Goal: Task Accomplishment & Management: Complete application form

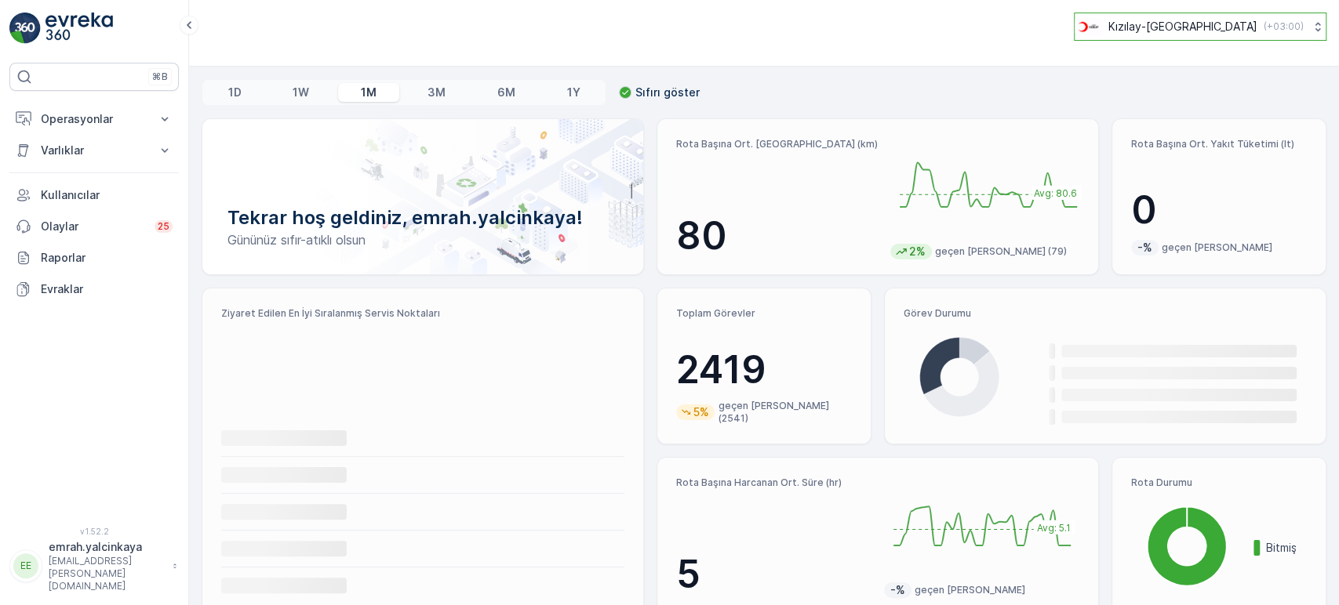
click at [1242, 19] on p "Kızılay-[GEOGRAPHIC_DATA]" at bounding box center [1182, 27] width 149 height 16
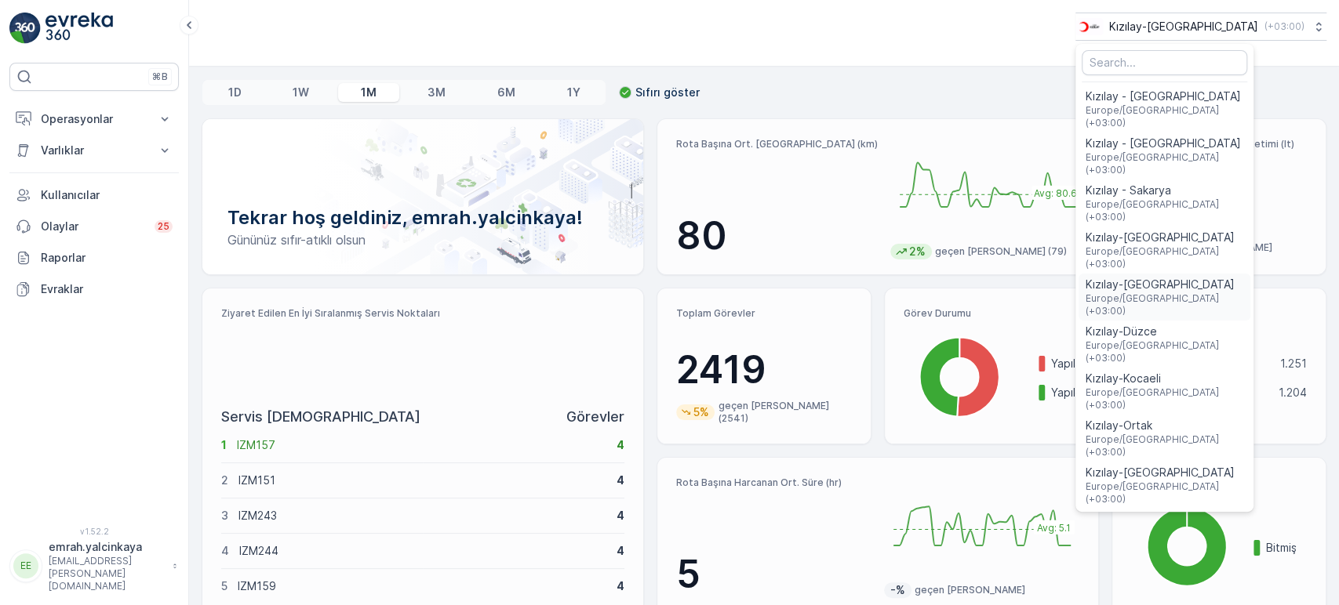
click at [1217, 277] on span "Kızılay-Aydın" at bounding box center [1164, 285] width 159 height 16
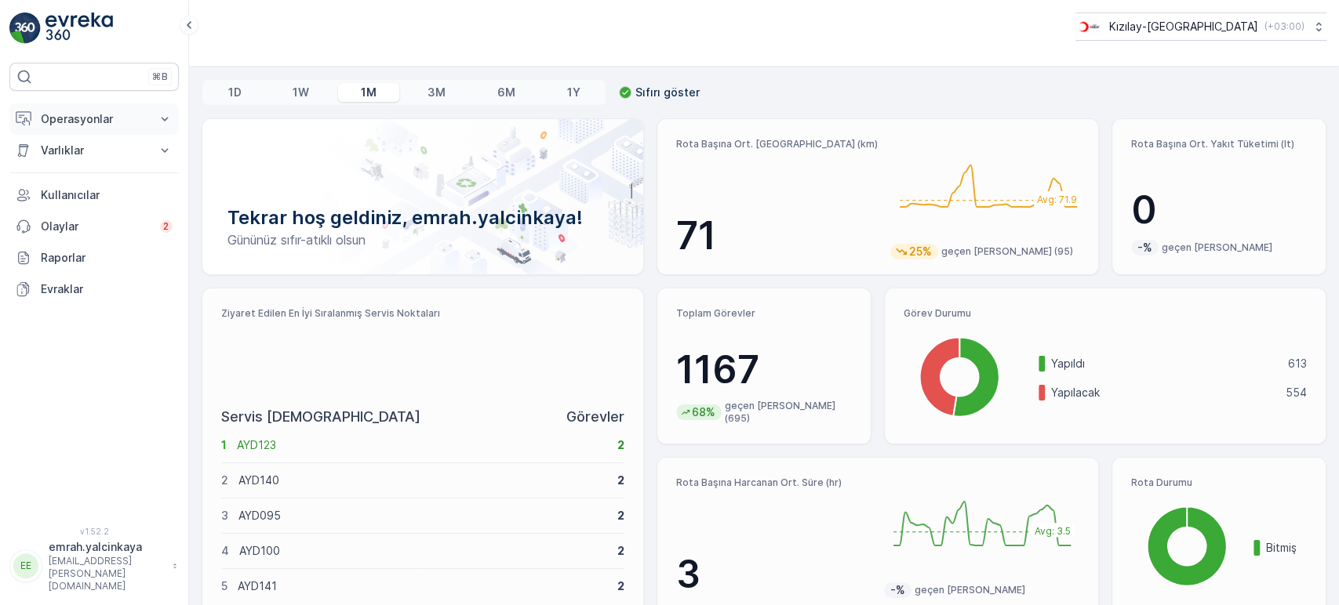
click at [76, 115] on p "Operasyonlar" at bounding box center [94, 119] width 107 height 16
click at [133, 191] on link "Rotalar & Görevler" at bounding box center [106, 190] width 145 height 22
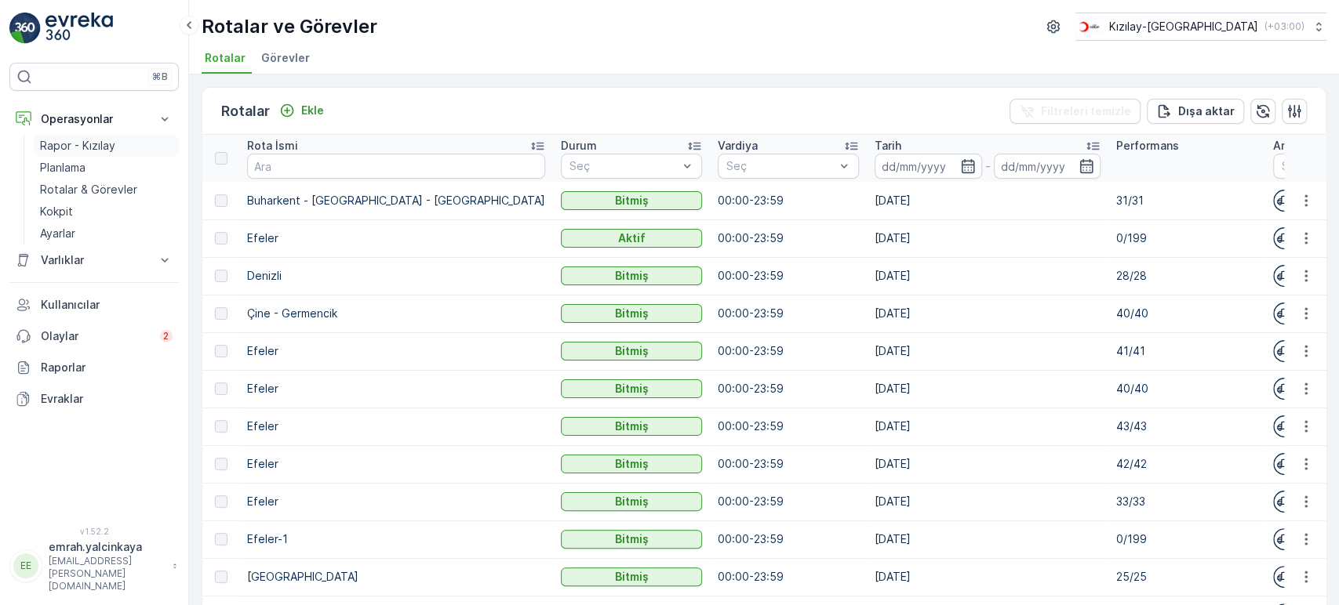
click at [72, 140] on p "Rapor - Kızılay" at bounding box center [77, 146] width 75 height 16
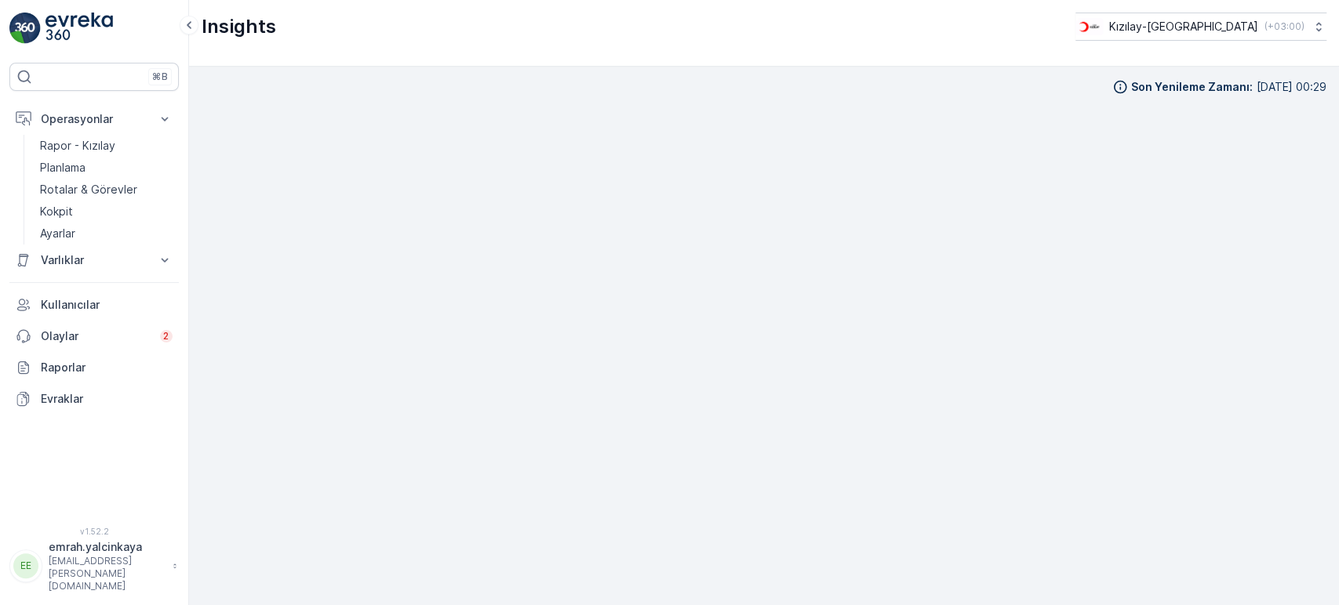
scroll to position [14, 0]
click at [1242, 25] on p "Kızılay-Aydın" at bounding box center [1182, 27] width 149 height 16
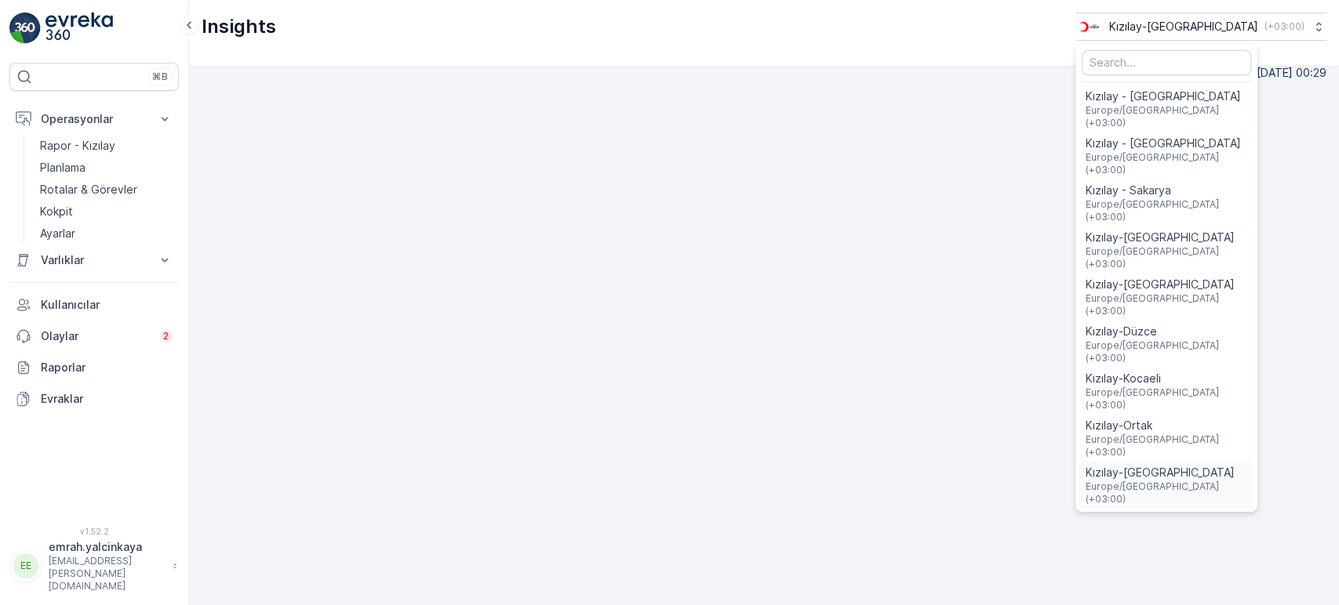
click at [1229, 465] on span "Kızılay-[GEOGRAPHIC_DATA]" at bounding box center [1166, 473] width 163 height 16
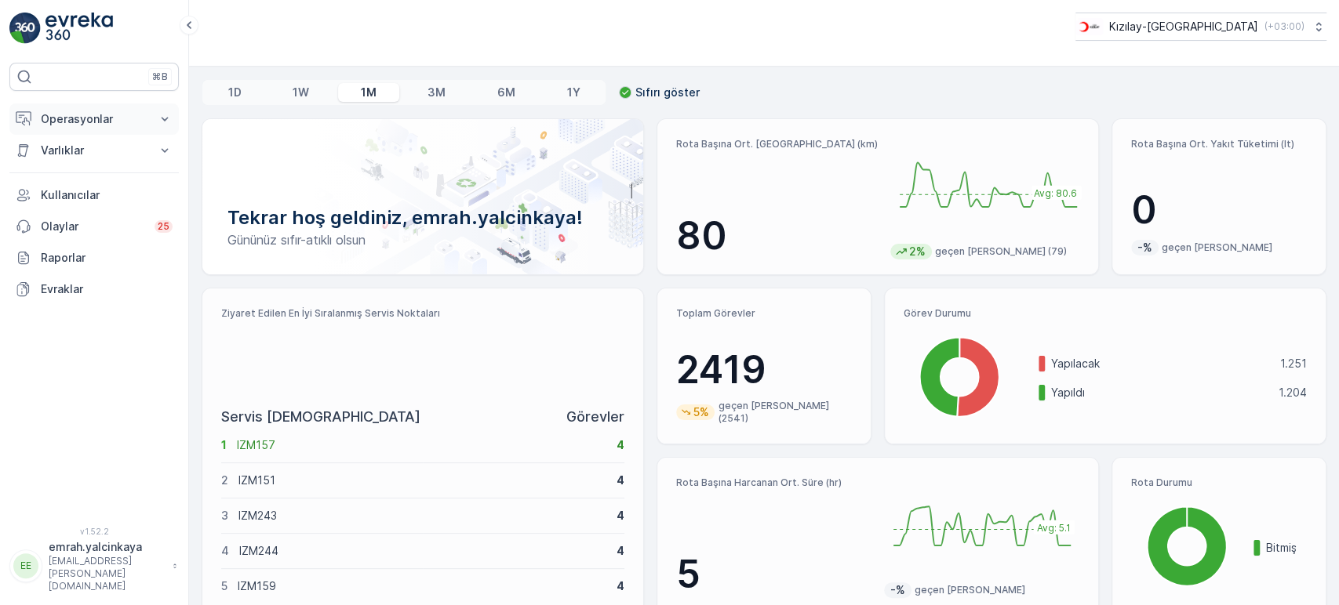
click at [94, 124] on p "Operasyonlar" at bounding box center [94, 119] width 107 height 16
click at [91, 149] on p "Rapor - Kızılay" at bounding box center [77, 146] width 75 height 16
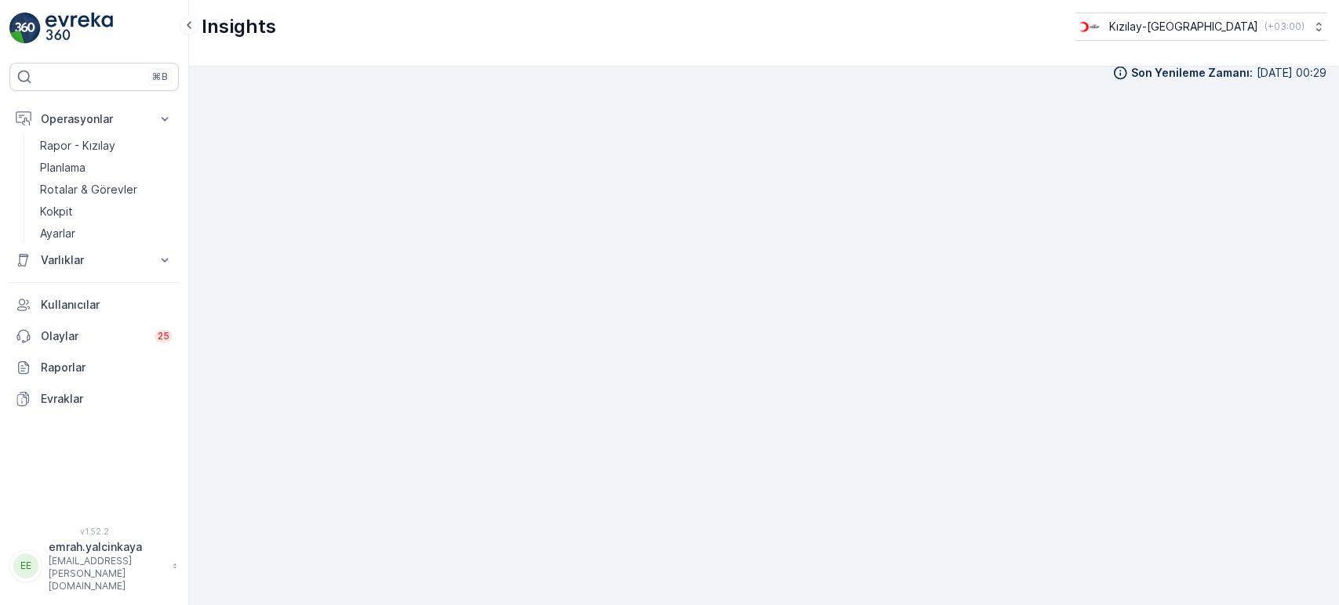
scroll to position [17, 0]
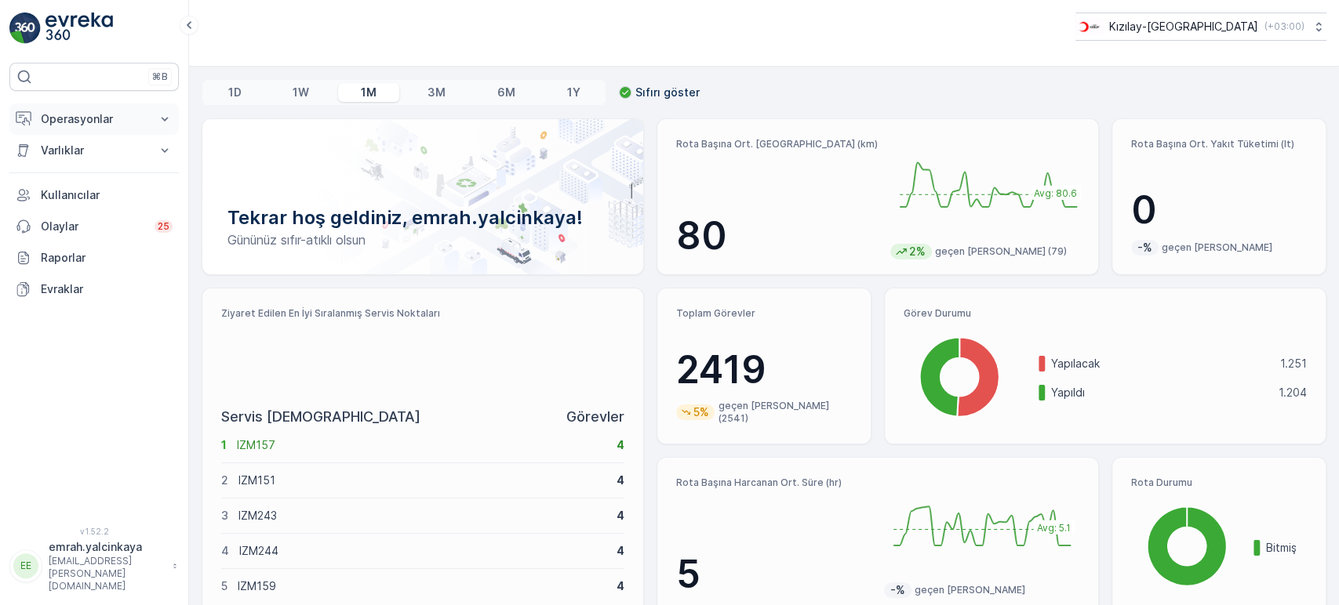
click at [40, 128] on button "Operasyonlar" at bounding box center [93, 119] width 169 height 31
click at [72, 189] on p "Rotalar & Görevler" at bounding box center [88, 190] width 97 height 16
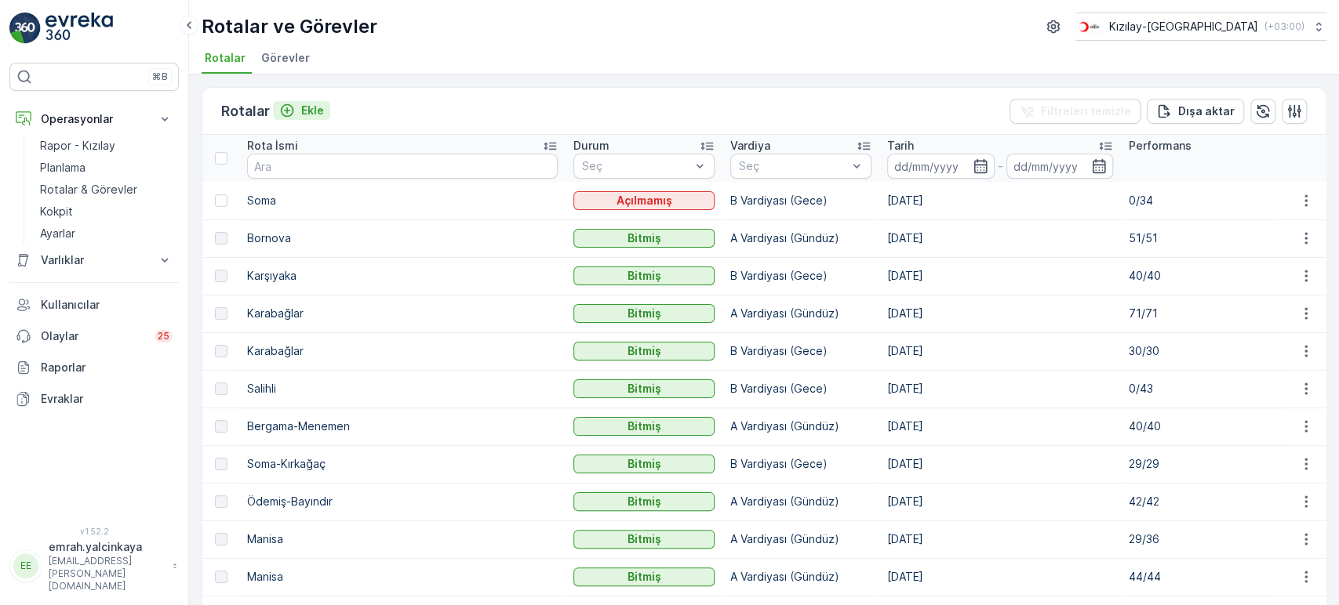
click at [291, 111] on icon "Ekle" at bounding box center [287, 111] width 16 height 16
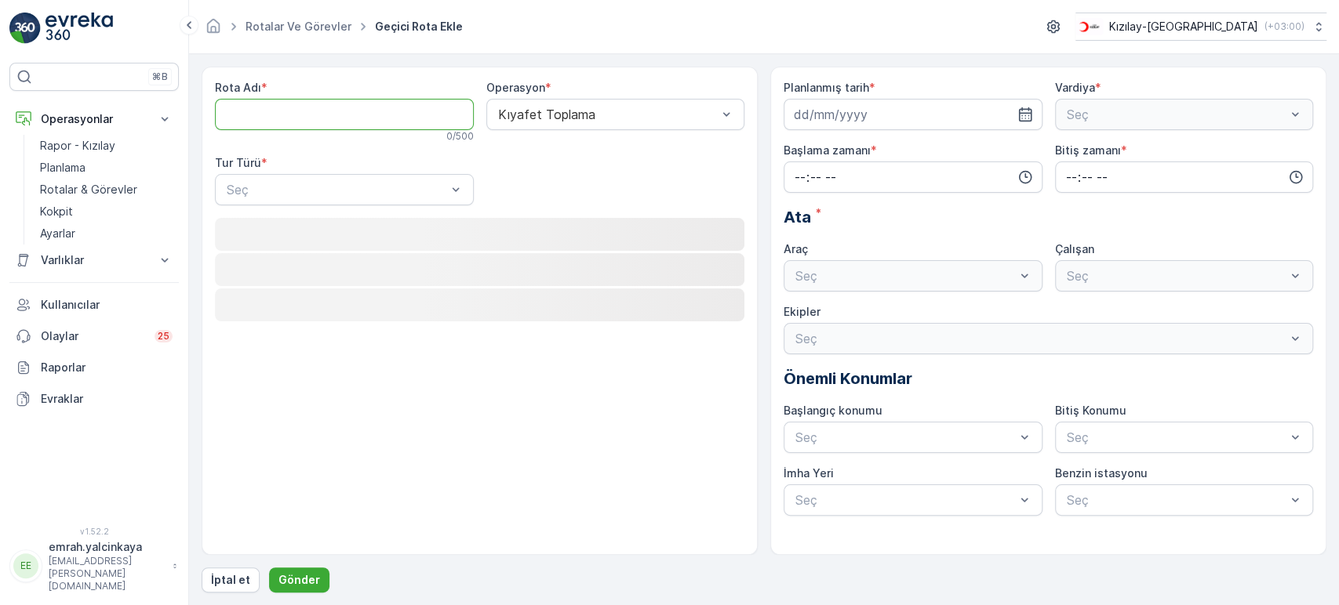
click at [422, 118] on Adı "Rota Adı" at bounding box center [344, 114] width 259 height 31
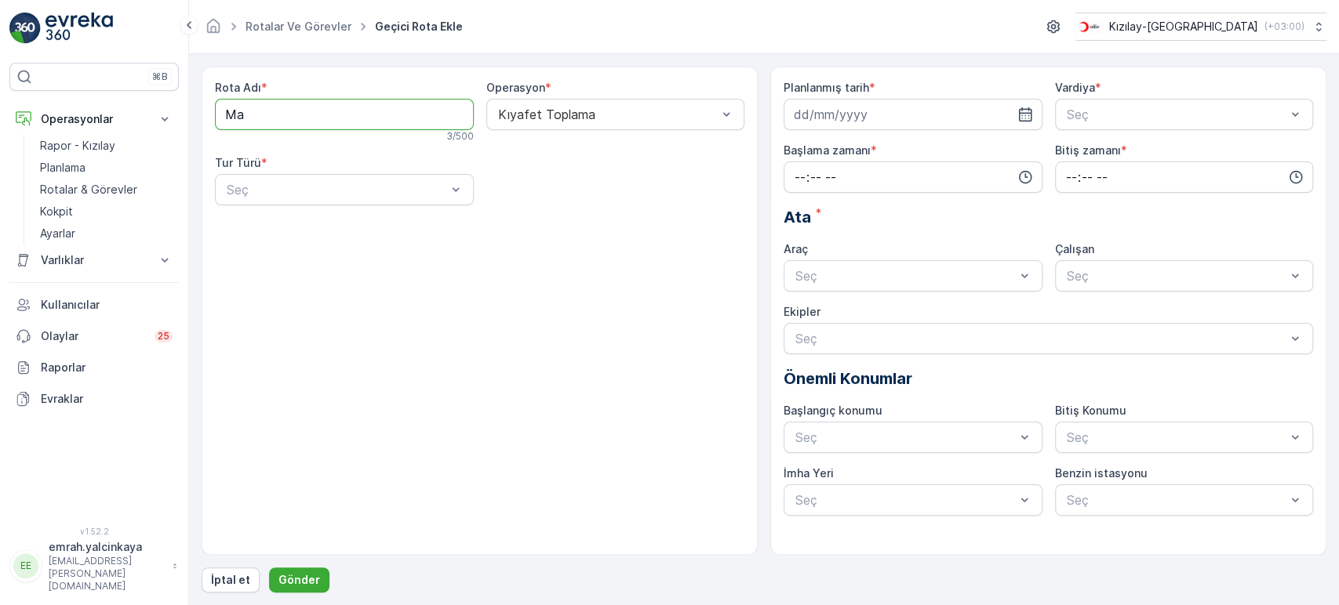
type Adı "M"
drag, startPoint x: 233, startPoint y: 113, endPoint x: 727, endPoint y: 222, distance: 506.0
click at [233, 112] on Adı "yunusemre" at bounding box center [344, 114] width 259 height 31
type Adı "Yunusemre"
click at [362, 219] on div "Statik" at bounding box center [344, 228] width 259 height 27
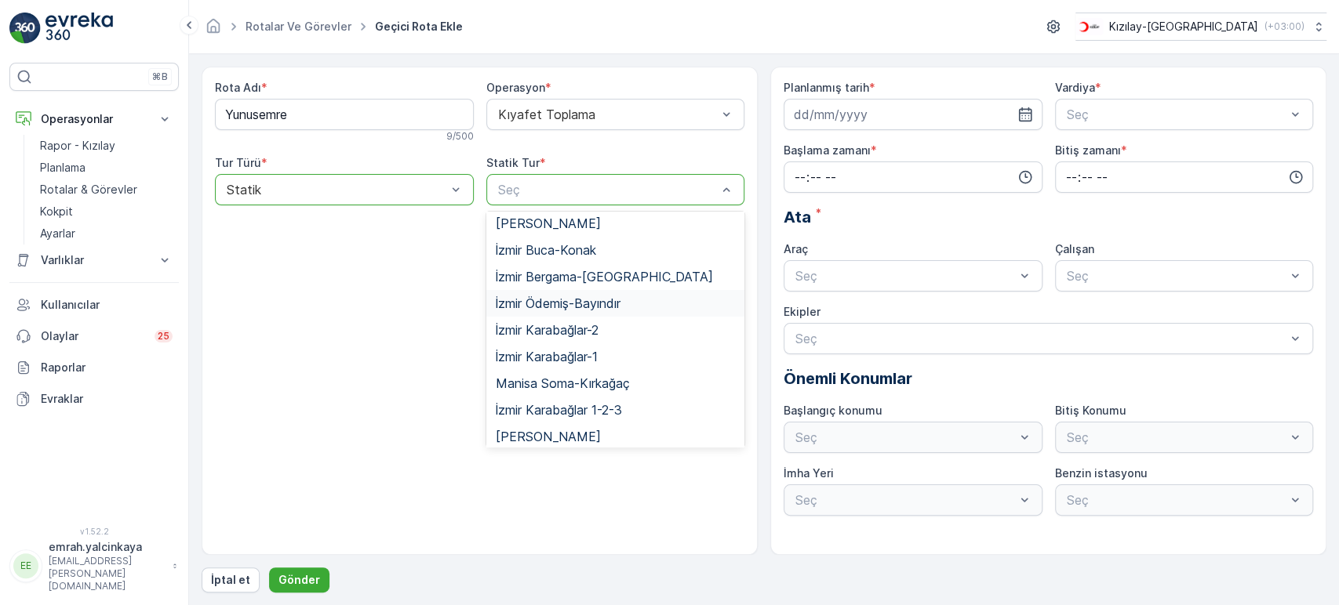
scroll to position [170, 0]
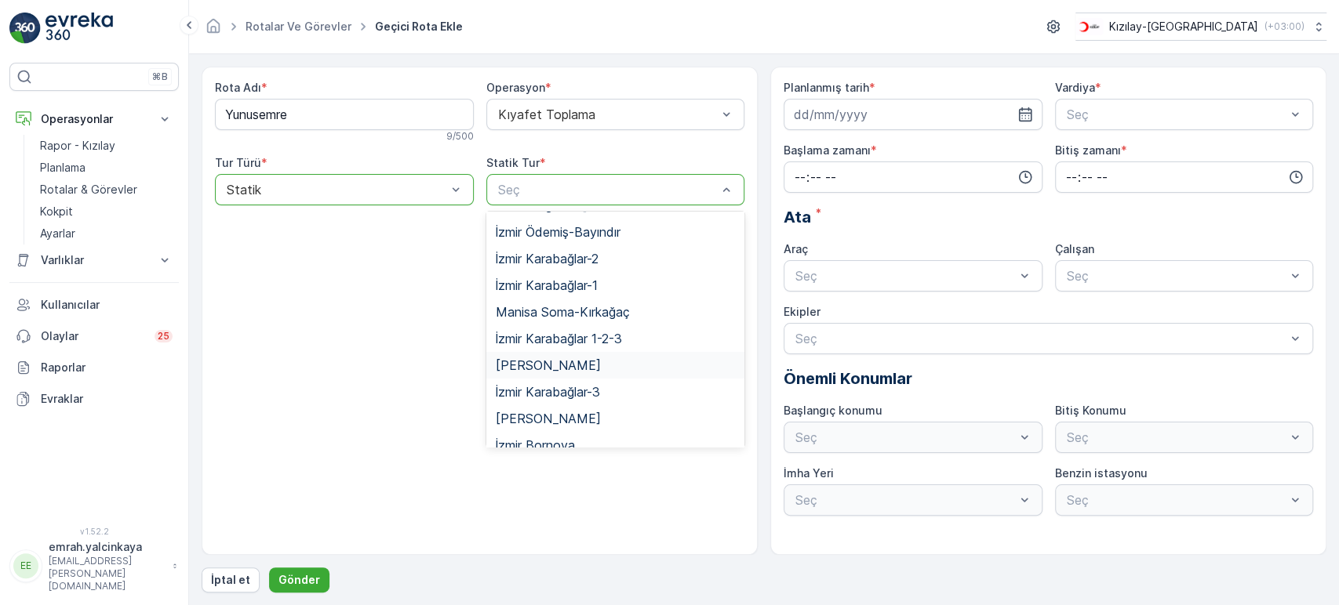
drag, startPoint x: 570, startPoint y: 353, endPoint x: 645, endPoint y: 313, distance: 85.3
click at [570, 358] on span "Manisa Yunusemre" at bounding box center [548, 365] width 105 height 14
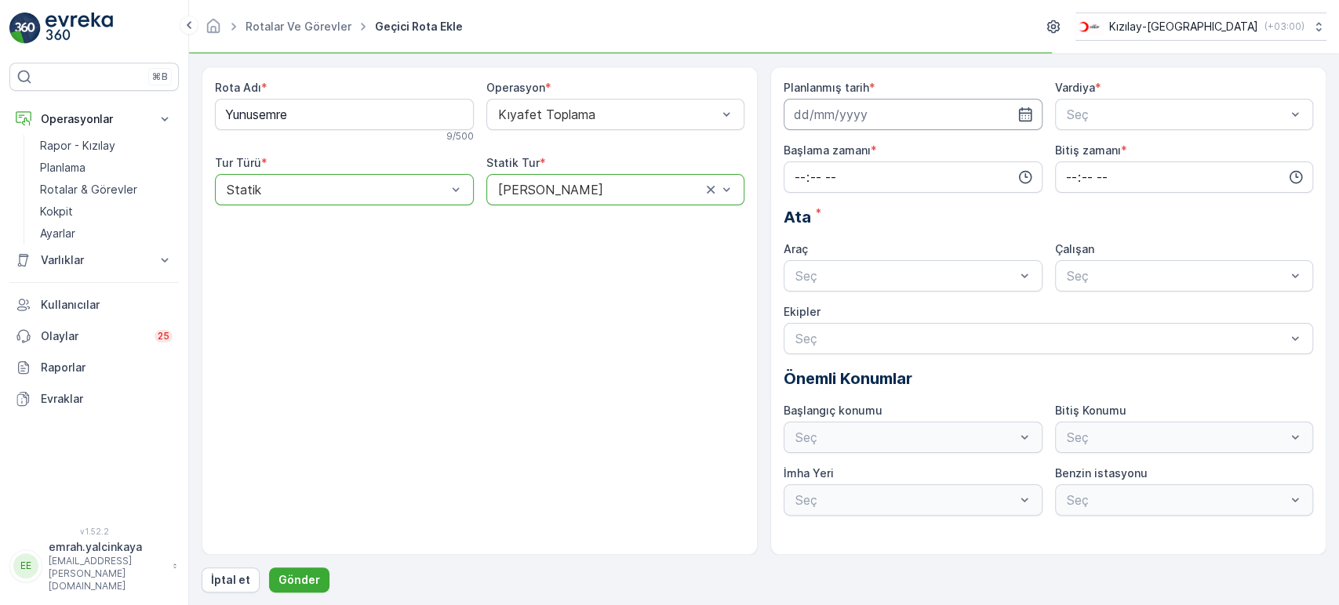
click at [803, 115] on input at bounding box center [913, 114] width 259 height 31
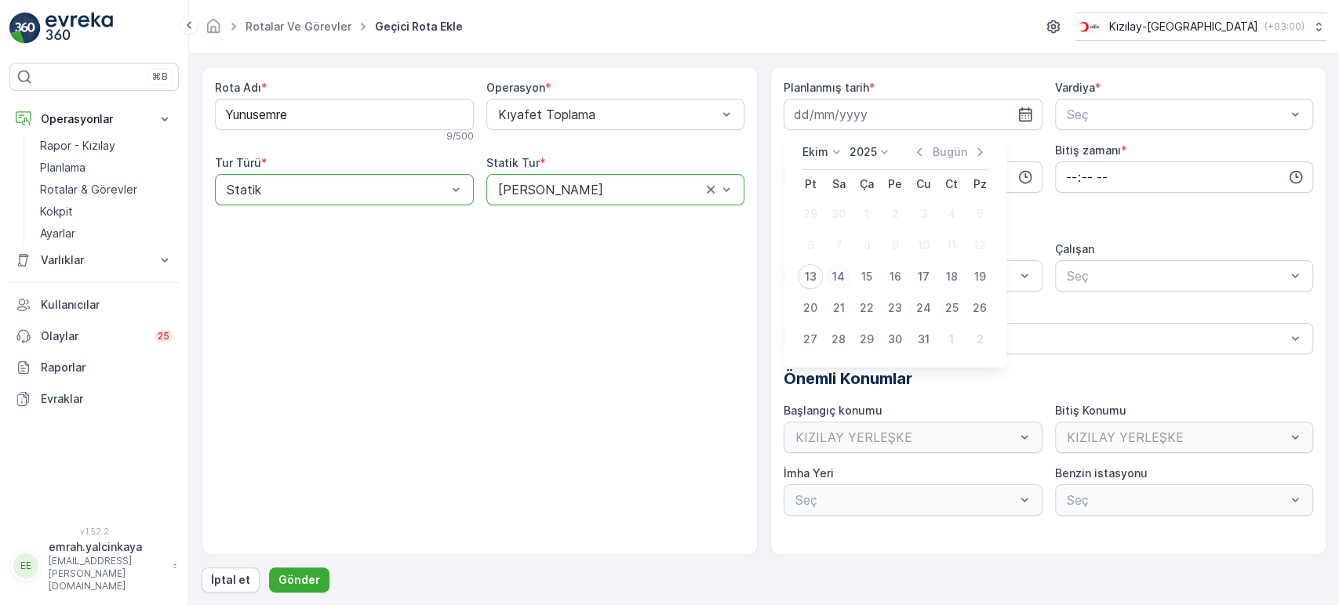
click at [837, 277] on div "14" at bounding box center [838, 276] width 25 height 25
type input "[DATE]"
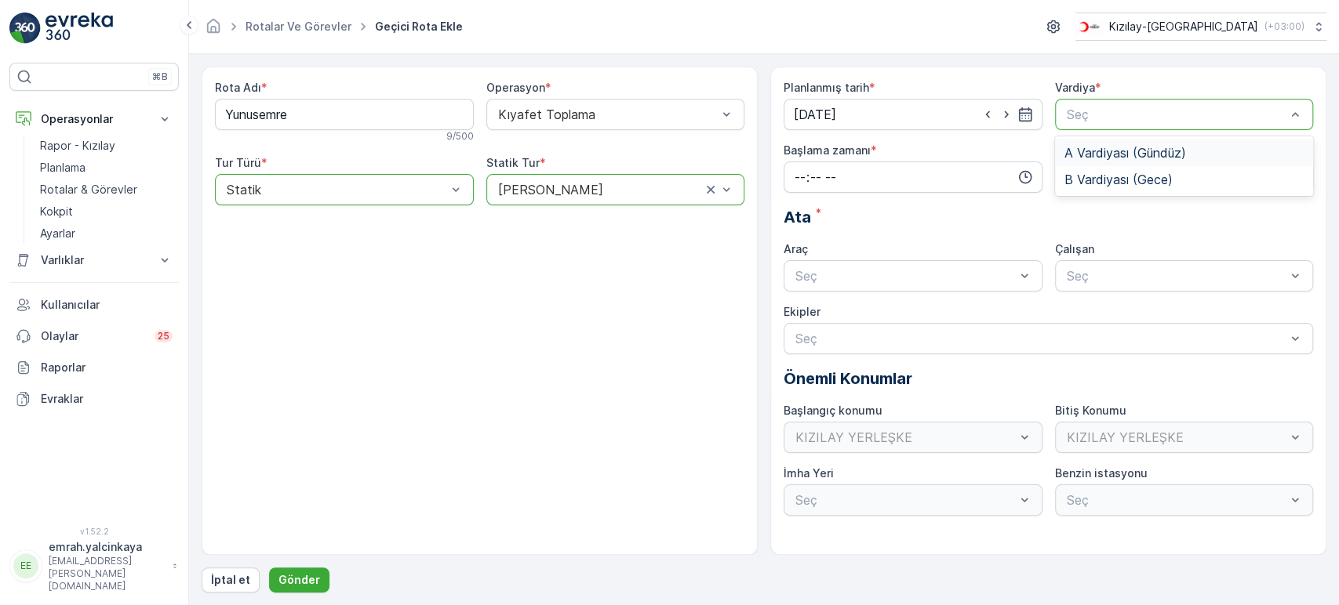
drag, startPoint x: 1089, startPoint y: 155, endPoint x: 1016, endPoint y: 155, distance: 73.7
click at [1090, 155] on span "A Vardiyası (Gündüz)" at bounding box center [1125, 153] width 122 height 14
click at [916, 168] on input "time" at bounding box center [913, 177] width 259 height 31
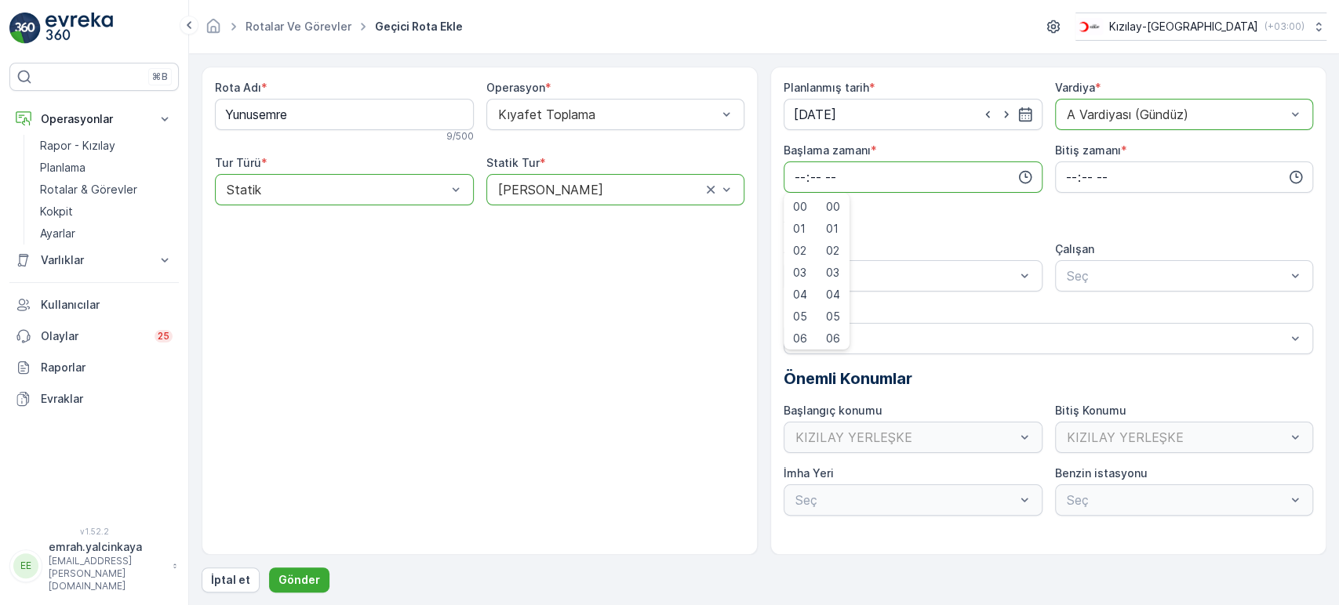
scroll to position [3, 0]
click at [802, 328] on span "06" at bounding box center [800, 336] width 14 height 16
type input "06:00"
click at [1060, 171] on input "time" at bounding box center [1184, 177] width 259 height 31
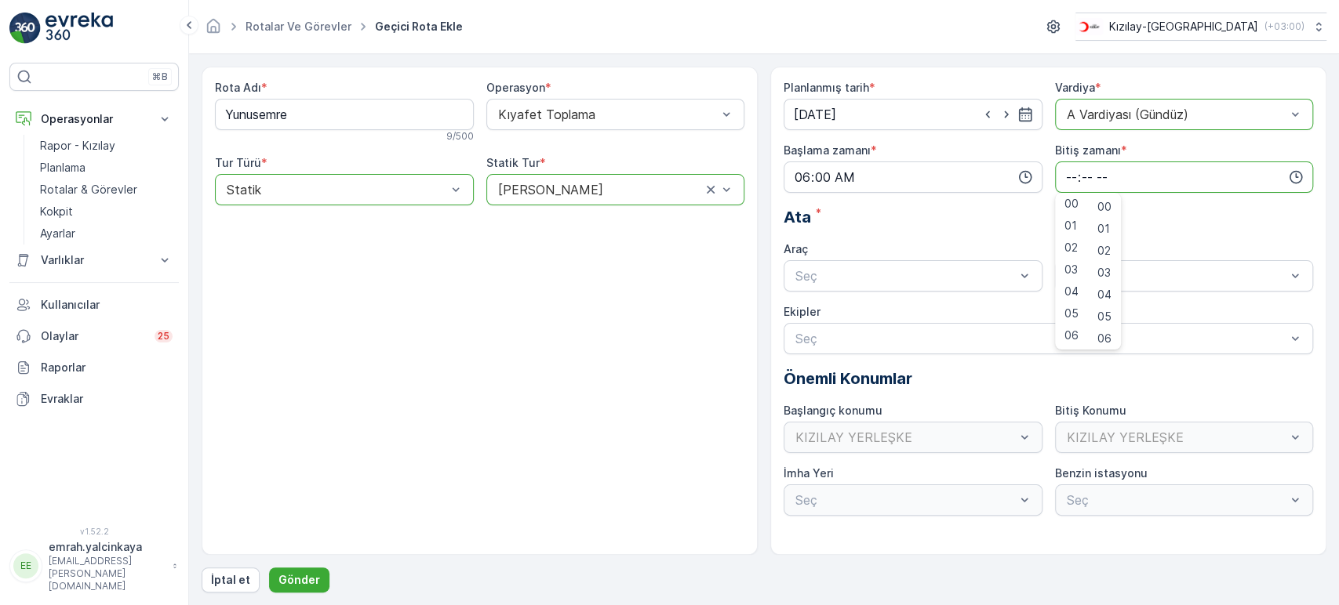
scroll to position [265, 0]
click at [1078, 271] on div "15" at bounding box center [1071, 271] width 27 height 22
type input "15:00"
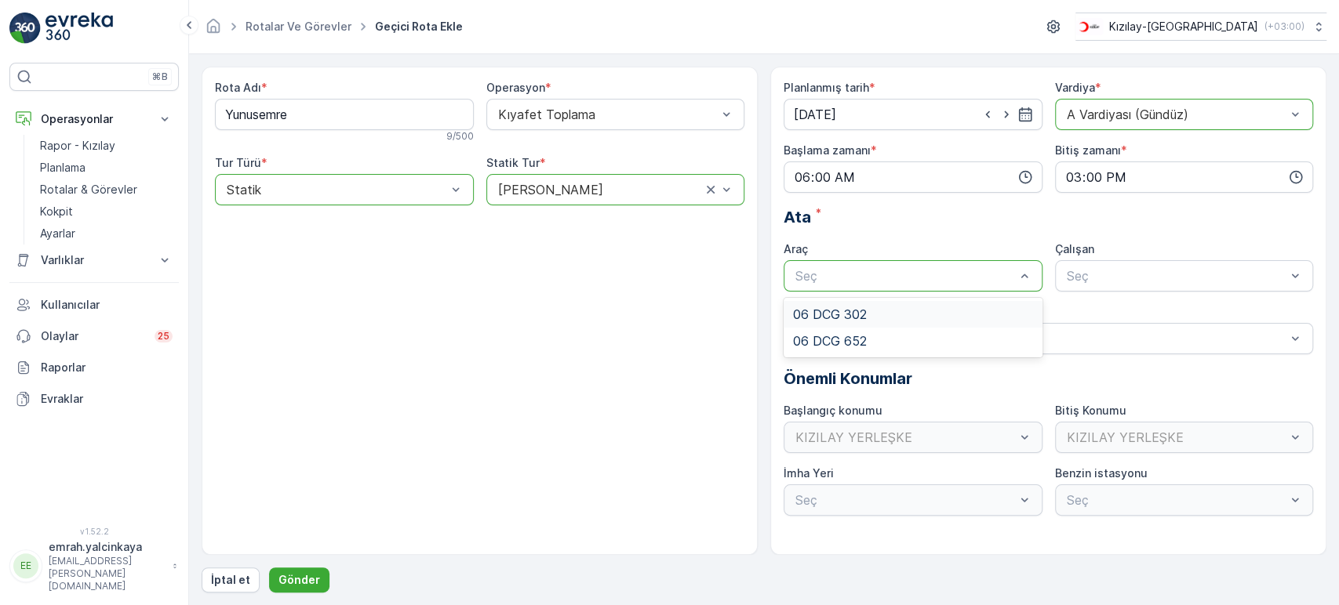
click at [914, 310] on div "06 DCG 302" at bounding box center [913, 314] width 240 height 14
click at [1118, 287] on div "Seç" at bounding box center [1184, 275] width 259 height 31
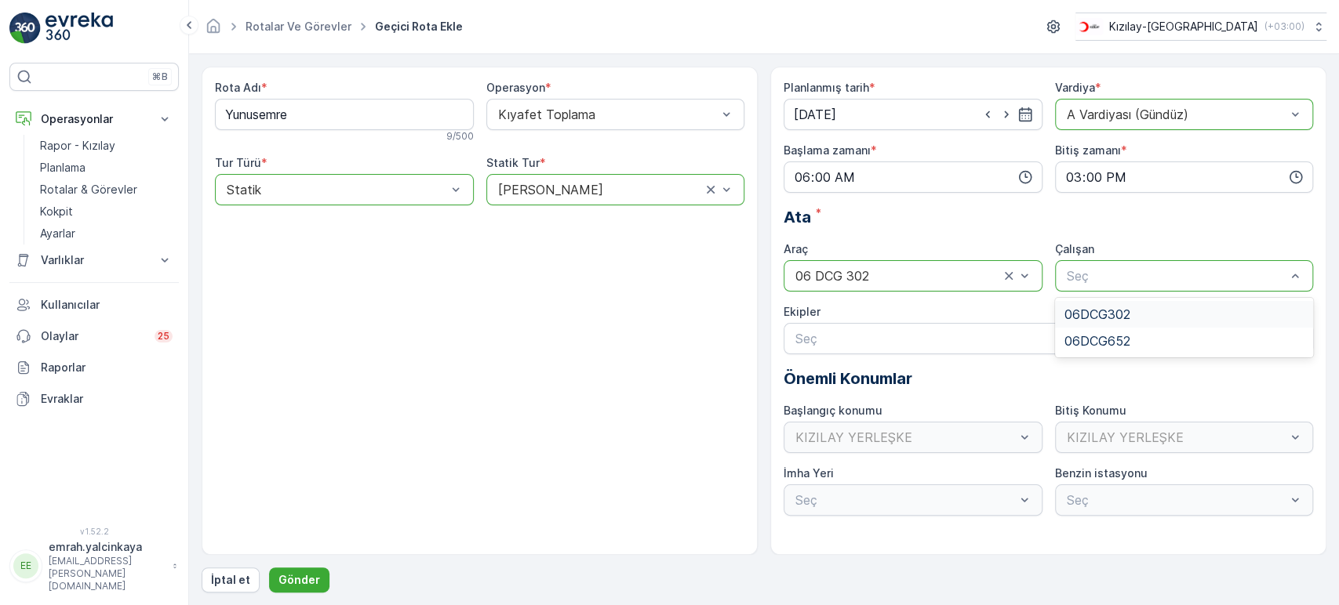
click at [1125, 307] on span "06DCG302" at bounding box center [1097, 314] width 66 height 14
click at [306, 581] on p "Gönder" at bounding box center [299, 581] width 42 height 16
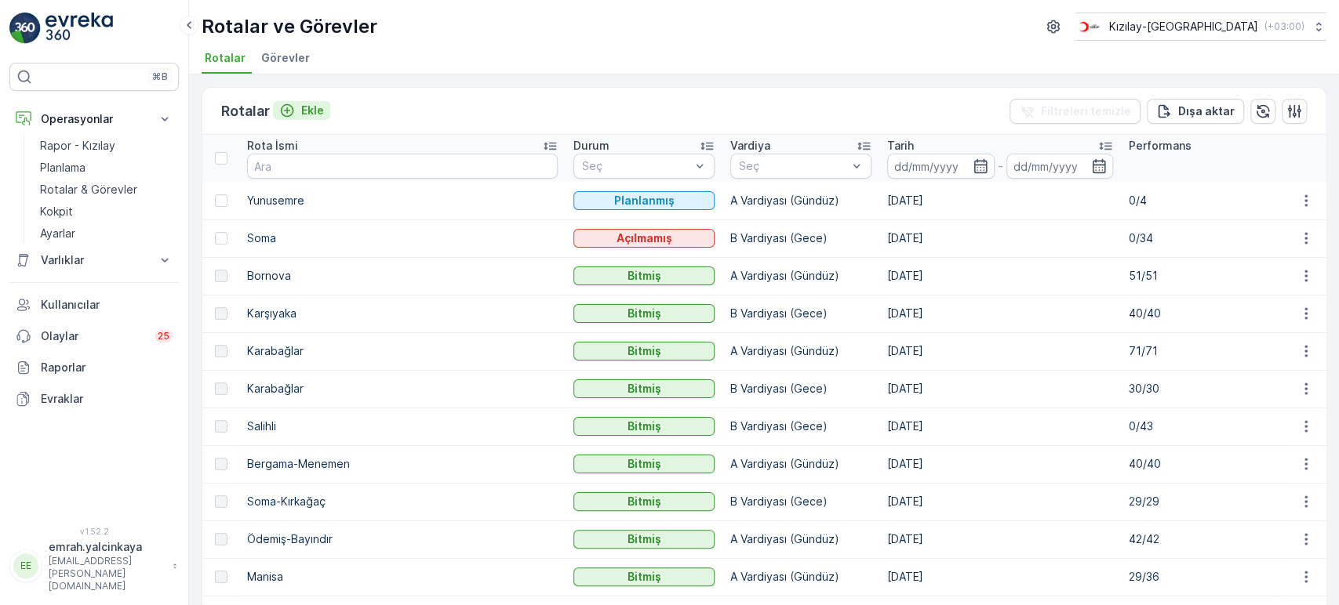
click at [307, 105] on p "Ekle" at bounding box center [312, 111] width 23 height 16
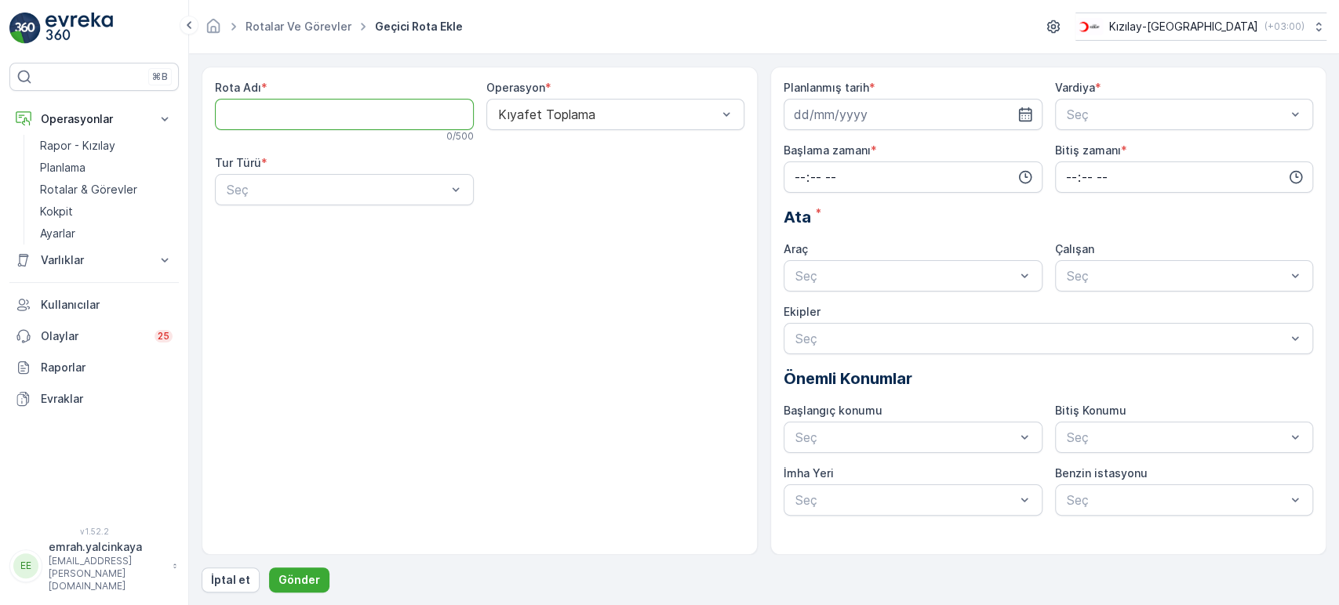
click at [298, 123] on Adı "Rota Adı" at bounding box center [344, 114] width 259 height 31
type Adı "Şehzadeler"
click at [333, 222] on div "Statik" at bounding box center [344, 228] width 240 height 14
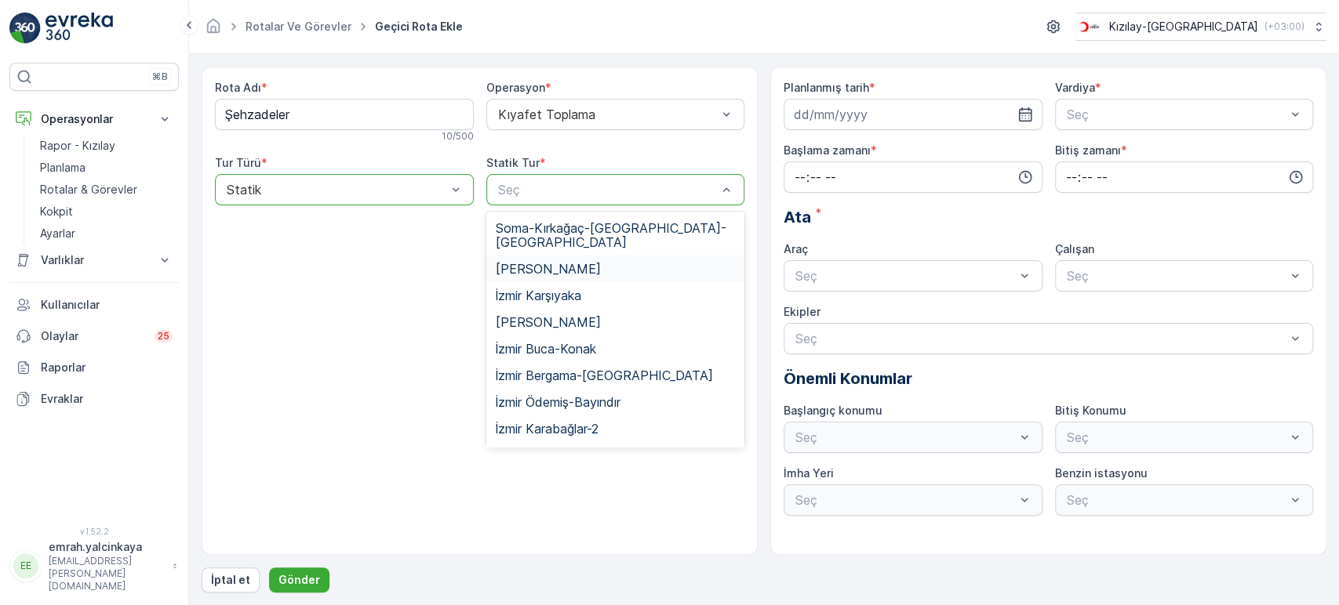
click at [570, 262] on span "Manisa Şehzadeler" at bounding box center [548, 269] width 105 height 14
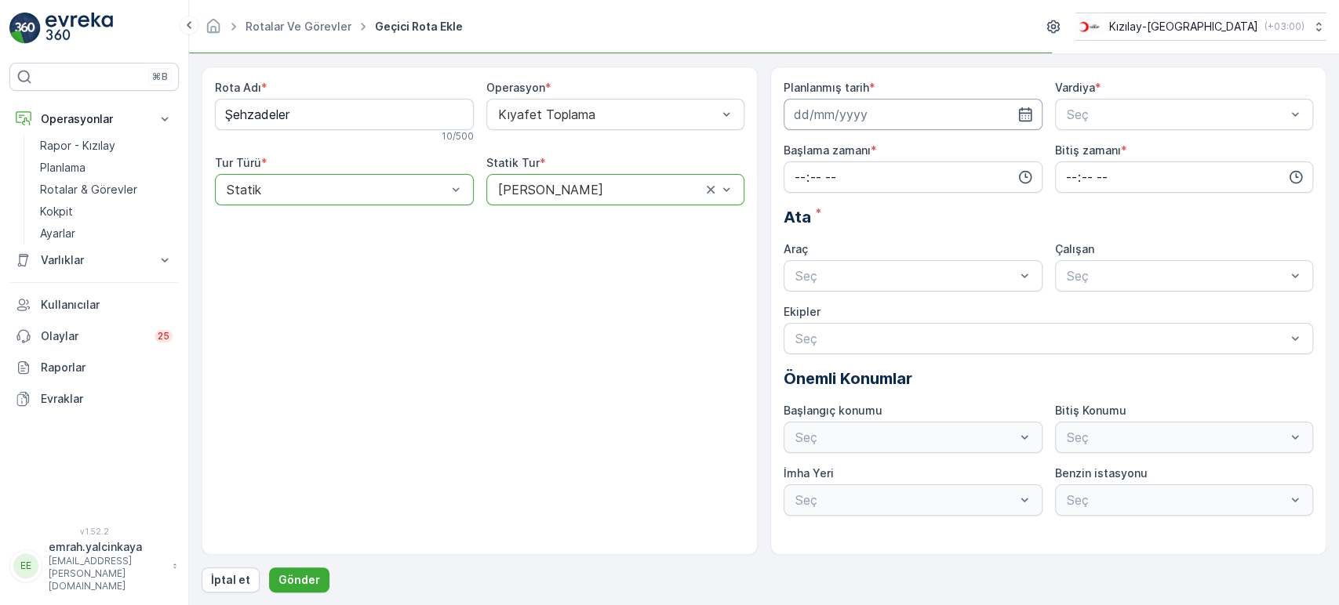
click at [892, 125] on input at bounding box center [913, 114] width 259 height 31
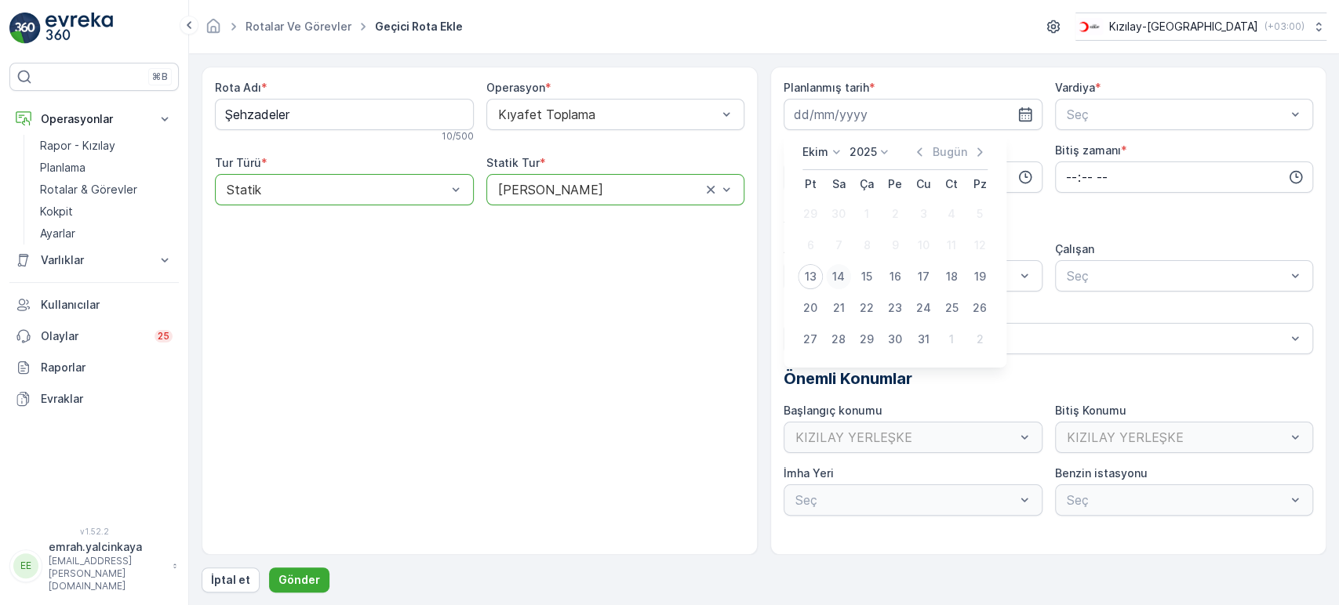
click at [834, 271] on div "14" at bounding box center [838, 276] width 25 height 25
type input "[DATE]"
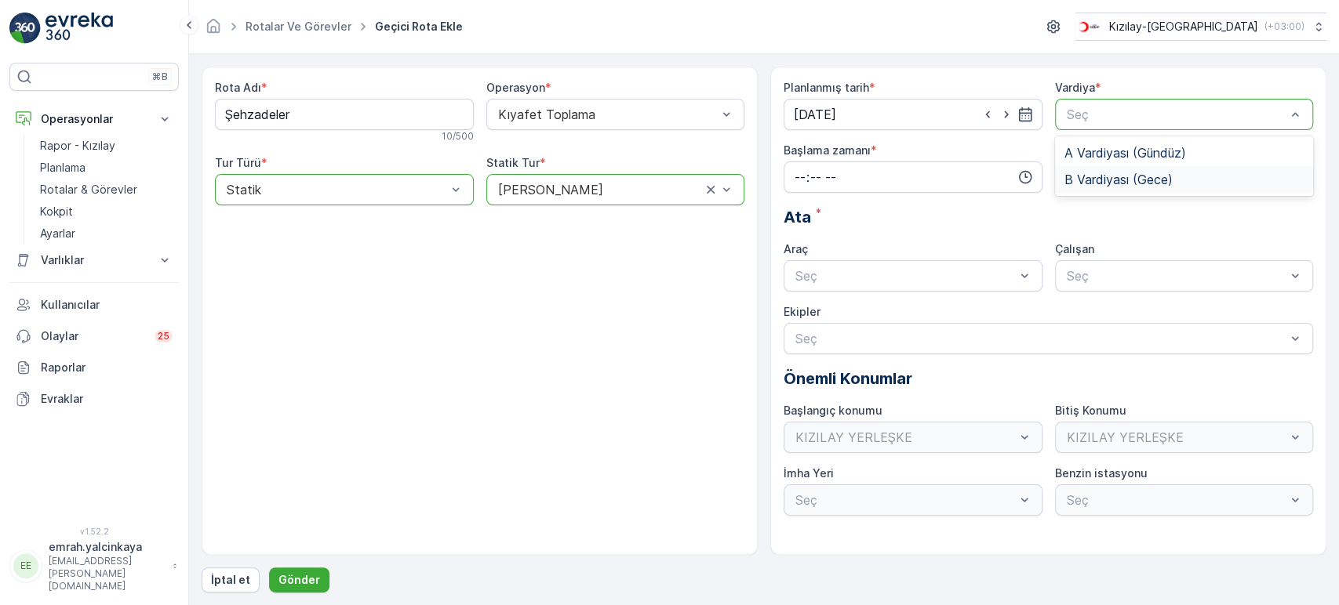
click at [1091, 173] on span "B Vardiyası (Gece)" at bounding box center [1118, 180] width 108 height 14
click at [915, 165] on input "time" at bounding box center [913, 177] width 259 height 31
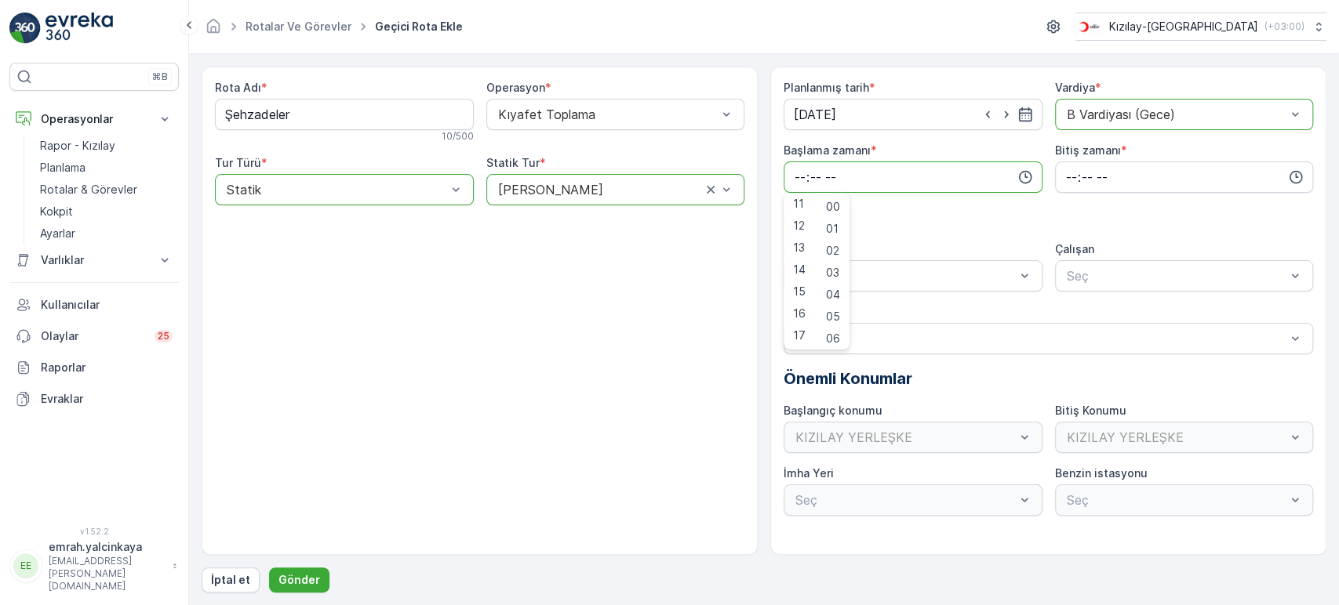
scroll to position [261, 0]
click at [800, 274] on span "15" at bounding box center [799, 275] width 13 height 16
click at [835, 252] on span "30" at bounding box center [832, 257] width 13 height 16
type input "15:30"
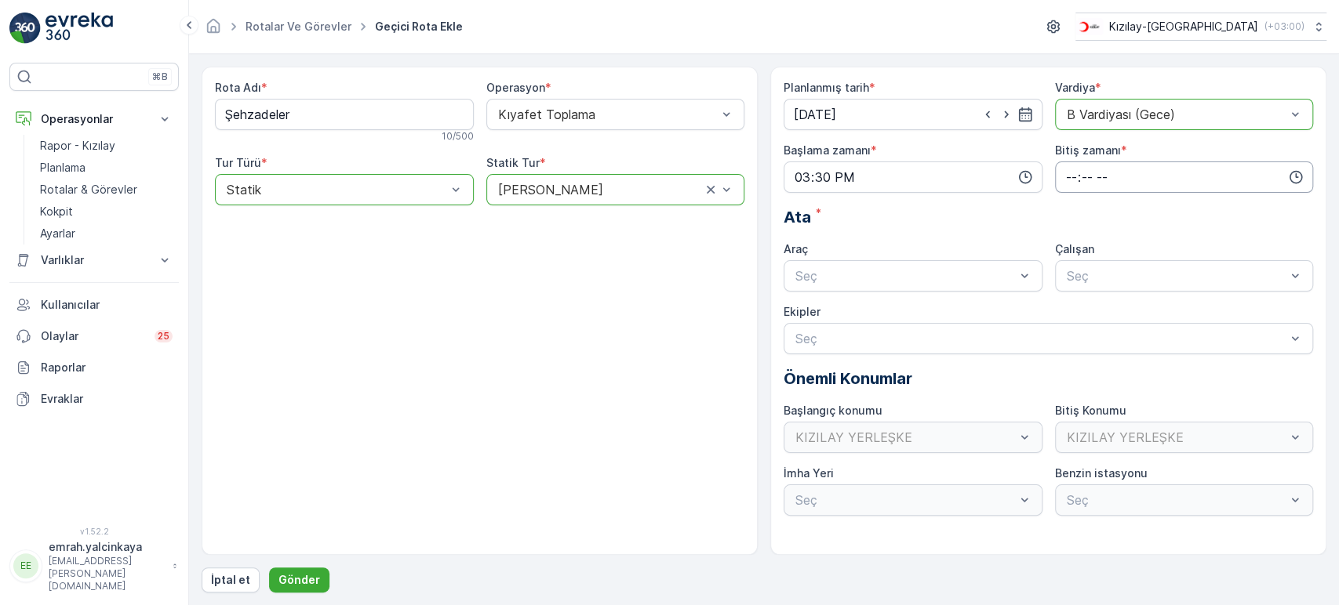
click at [1067, 176] on input "time" at bounding box center [1184, 177] width 259 height 31
click at [1074, 201] on span "00" at bounding box center [1071, 207] width 14 height 16
type input "00:00"
click at [853, 311] on div "06 DCG 302 Meşgul" at bounding box center [913, 314] width 240 height 14
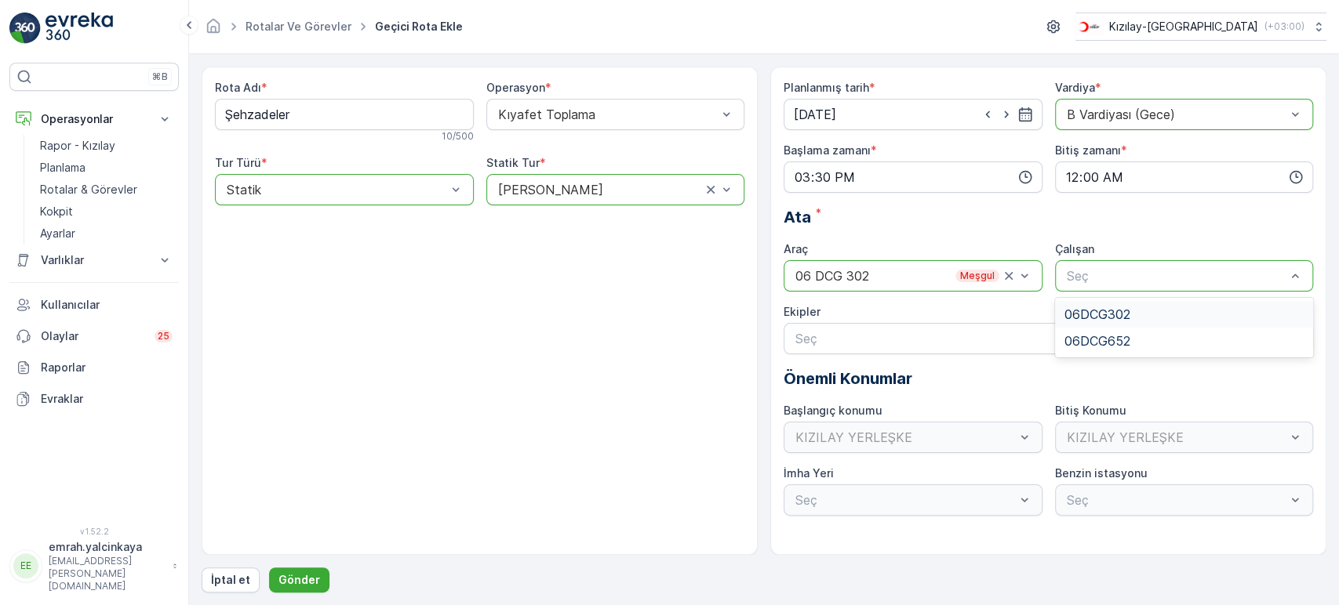
click at [1103, 304] on div "06DCG302" at bounding box center [1184, 314] width 259 height 27
click at [307, 577] on p "Gönder" at bounding box center [299, 581] width 42 height 16
